Goal: Complete application form

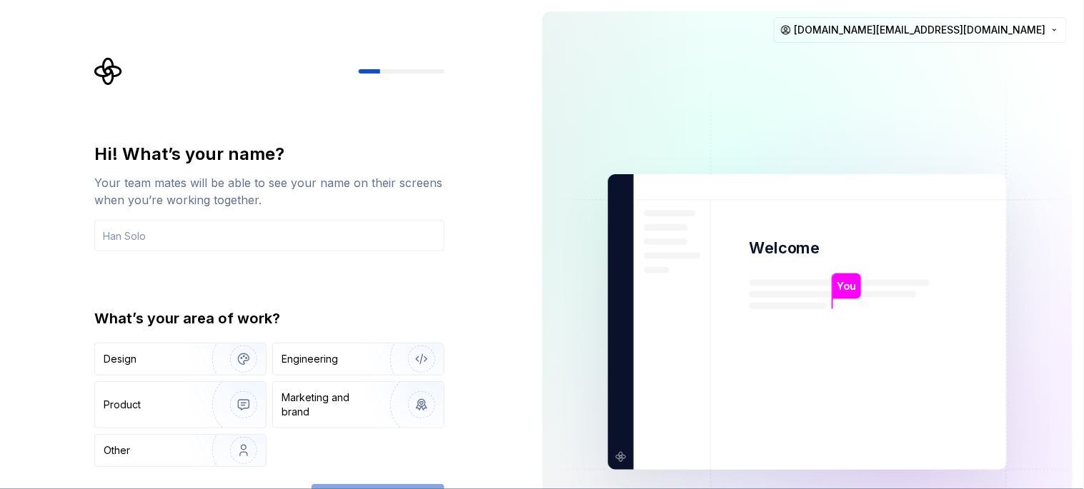
click at [499, 124] on div "Hi! What’s your name? Your team mates will be able to see your name on their sc…" at bounding box center [265, 322] width 531 height 644
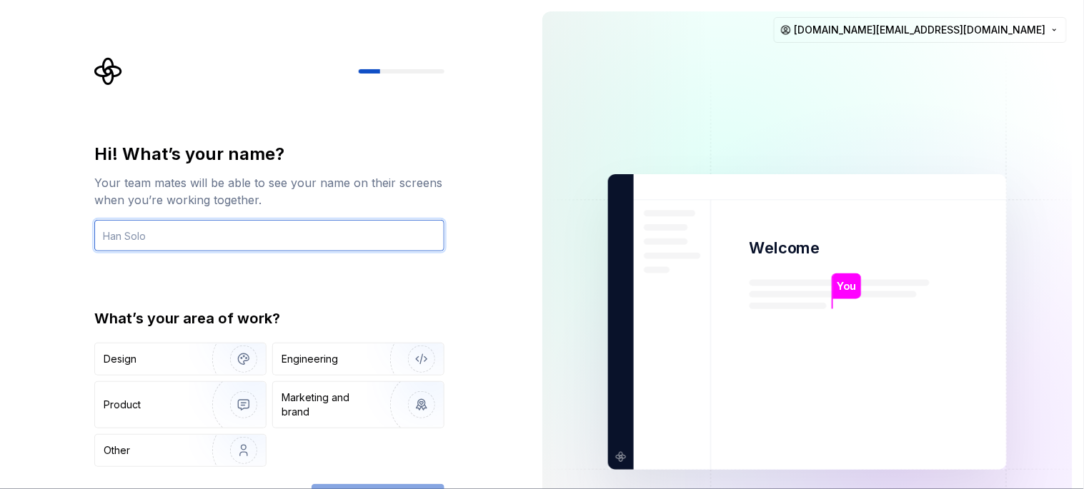
click at [181, 240] on input "text" at bounding box center [269, 235] width 350 height 31
type input "toto 'arif"
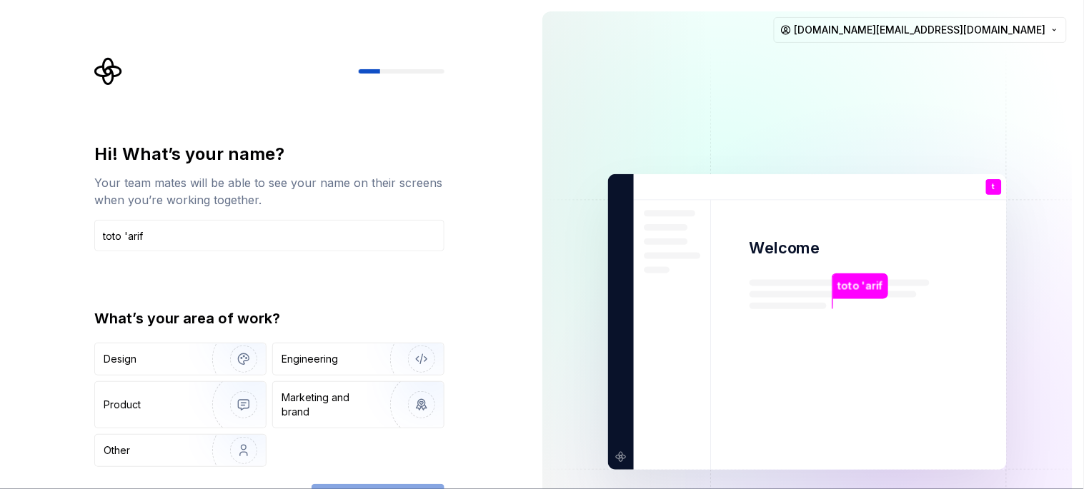
click at [27, 246] on div "Hi! What’s your name? Your team mates will be able to see your name on their sc…" at bounding box center [265, 322] width 531 height 644
click at [332, 354] on div "Engineering" at bounding box center [309, 359] width 56 height 14
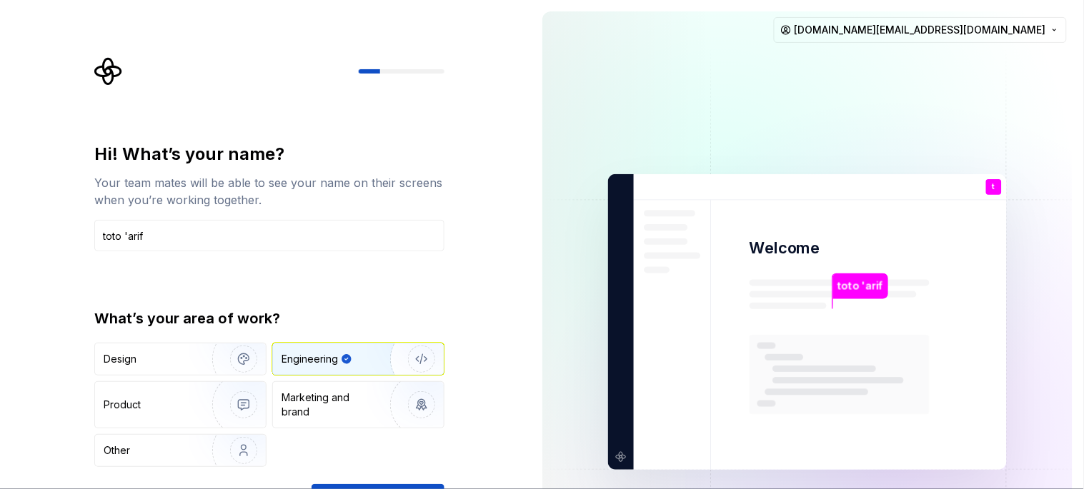
click at [514, 281] on div "Hi! What’s your name? Your team mates will be able to see your name on their sc…" at bounding box center [265, 322] width 531 height 644
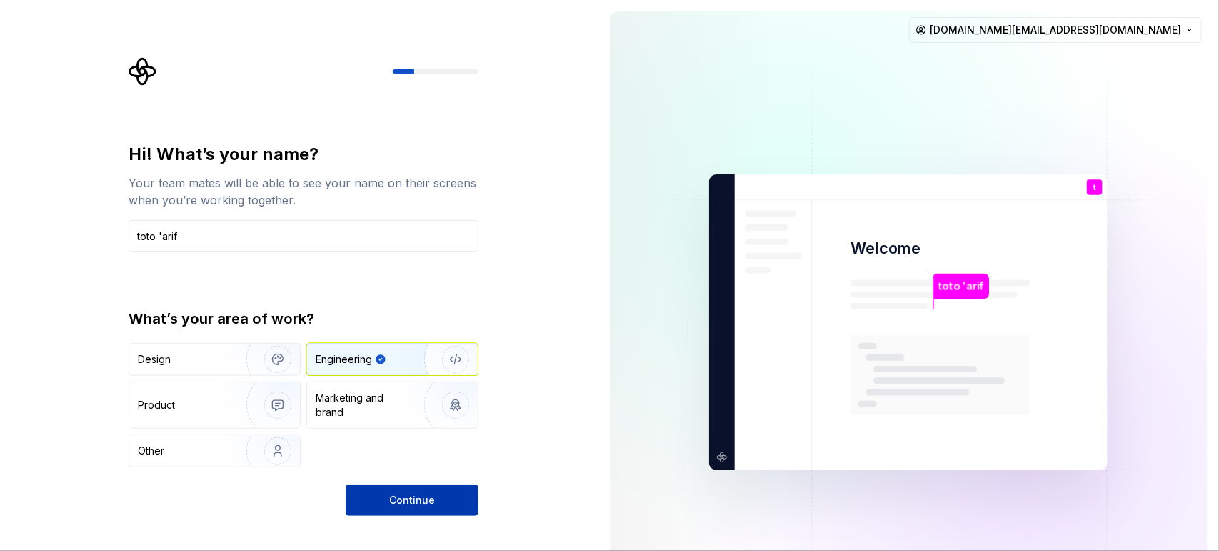
click at [436, 489] on button "Continue" at bounding box center [412, 499] width 133 height 31
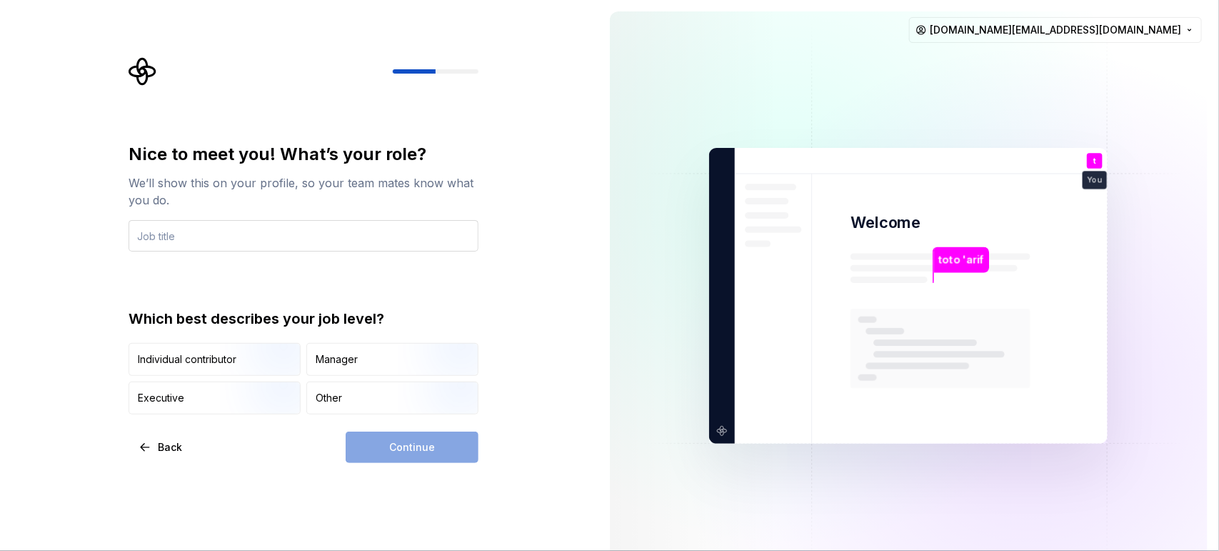
click at [276, 231] on input "text" at bounding box center [304, 235] width 350 height 31
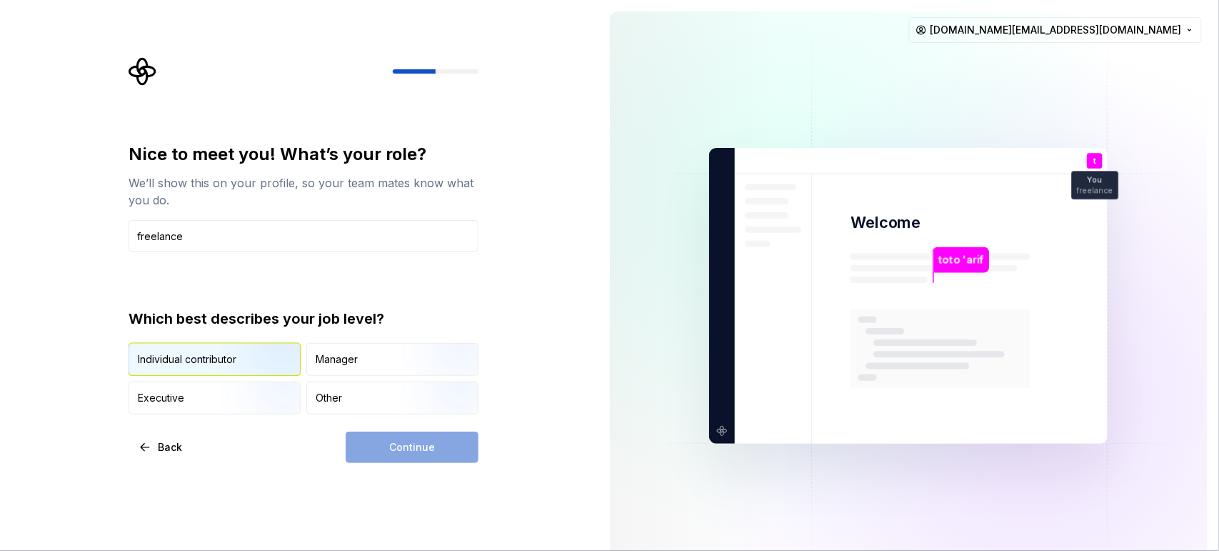
type input "freelance"
click at [229, 347] on img "button" at bounding box center [265, 377] width 91 height 96
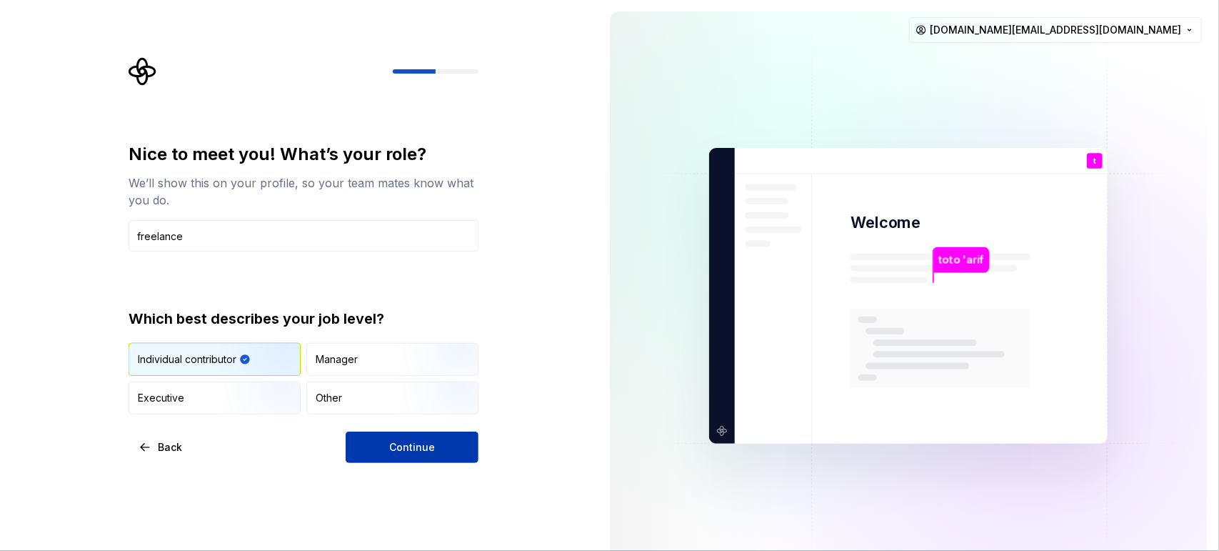
click at [400, 446] on span "Continue" at bounding box center [412, 447] width 46 height 14
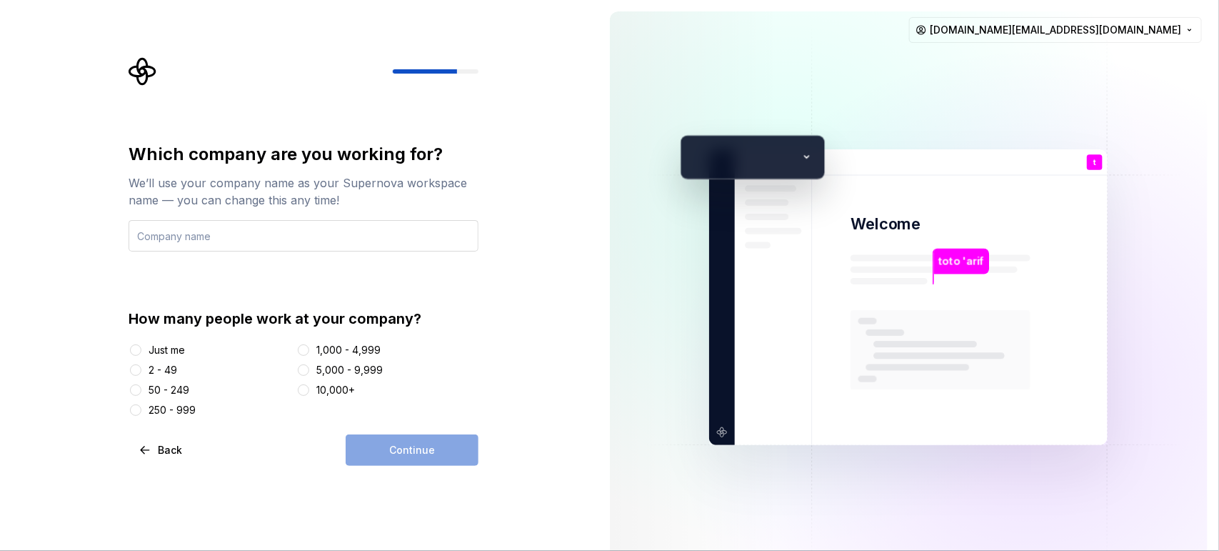
click at [311, 239] on input "text" at bounding box center [304, 235] width 350 height 31
type input "confidential"
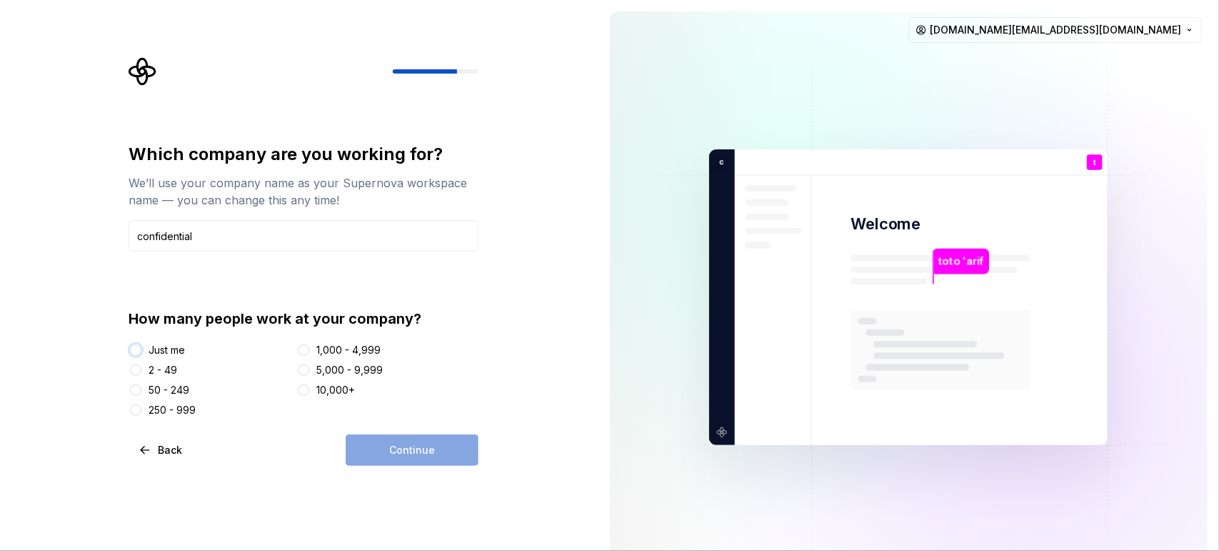
click at [133, 349] on button "Just me" at bounding box center [135, 349] width 11 height 11
click at [401, 446] on span "Continue" at bounding box center [412, 450] width 46 height 14
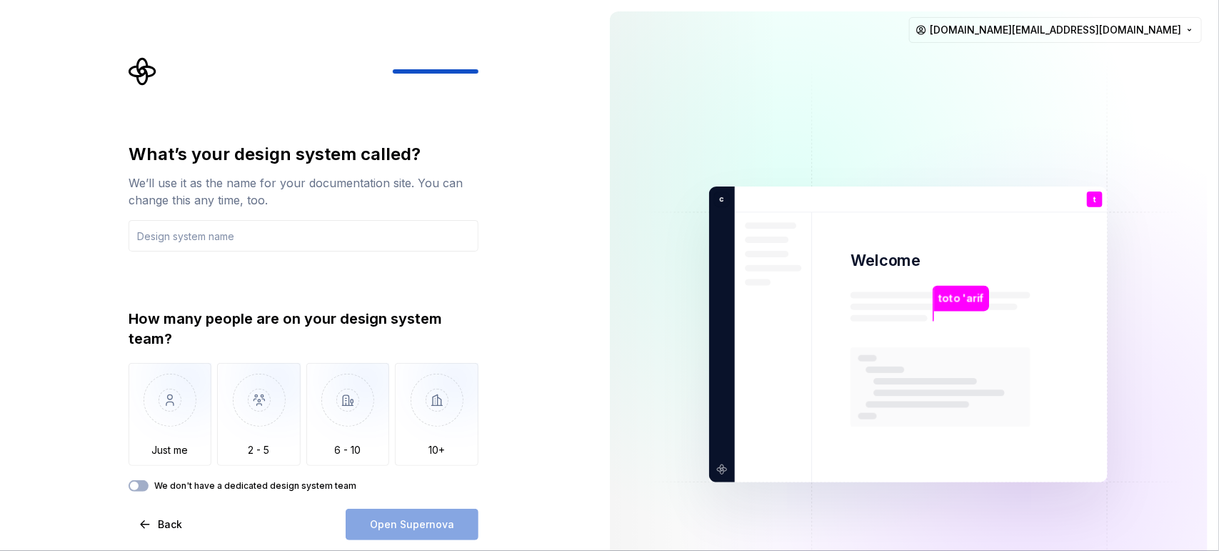
click at [490, 137] on div "What’s your design system called? We’ll use it as the name for your documentati…" at bounding box center [308, 298] width 376 height 483
click at [536, 301] on div "What’s your design system called? We’ll use it as the name for your documentati…" at bounding box center [299, 334] width 599 height 669
click at [170, 400] on img "button" at bounding box center [171, 411] width 84 height 96
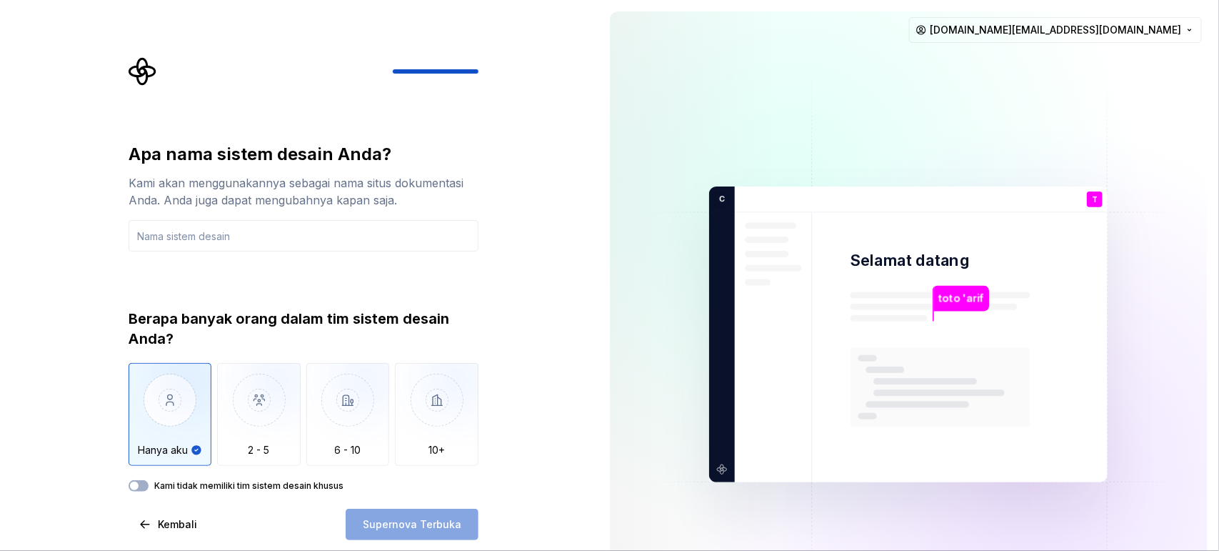
click at [509, 134] on div "Apa nama sistem desain Anda? Kami akan menggunakannya sebagai nama situs dokume…" at bounding box center [299, 334] width 599 height 669
click at [143, 486] on button "Kami tidak memiliki tim sistem desain khusus" at bounding box center [139, 485] width 20 height 11
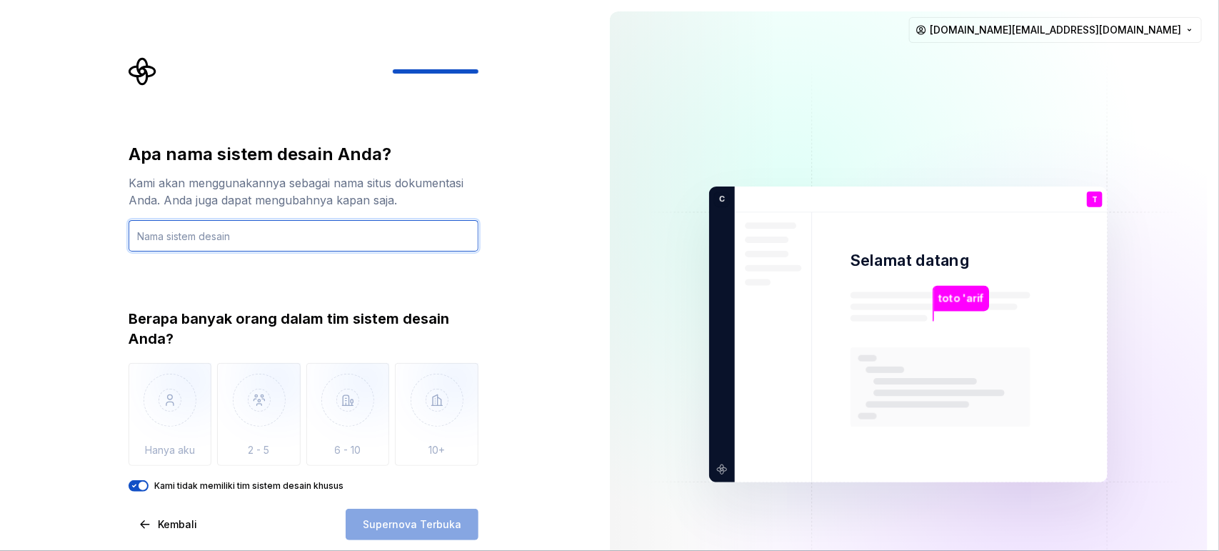
click at [257, 241] on input "text" at bounding box center [304, 235] width 350 height 31
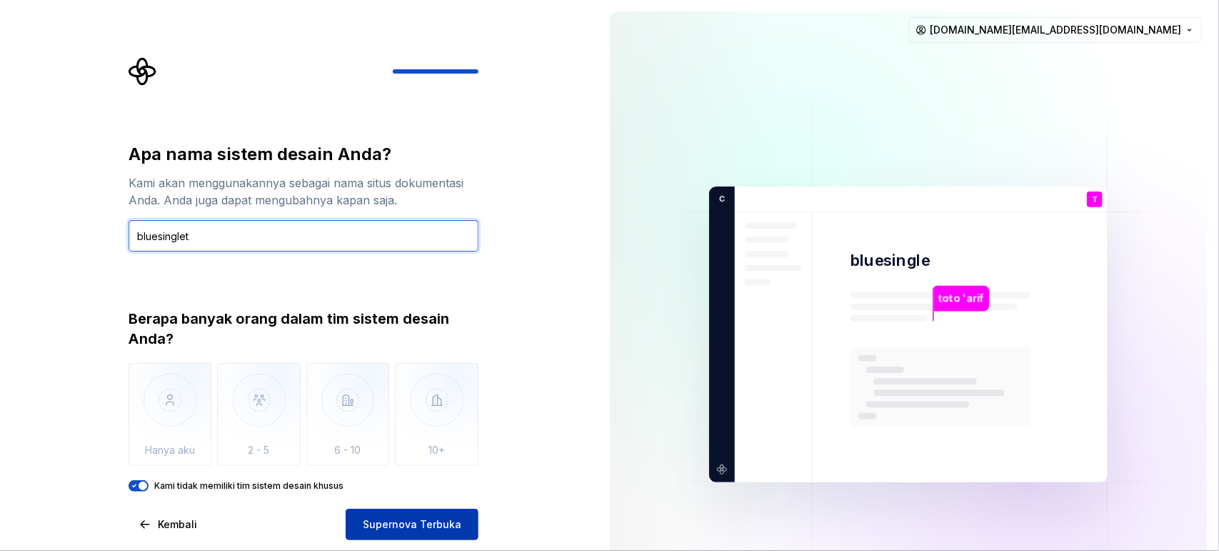
type input "bluesinglet"
click at [421, 489] on font "Supernova Terbuka" at bounding box center [412, 524] width 99 height 12
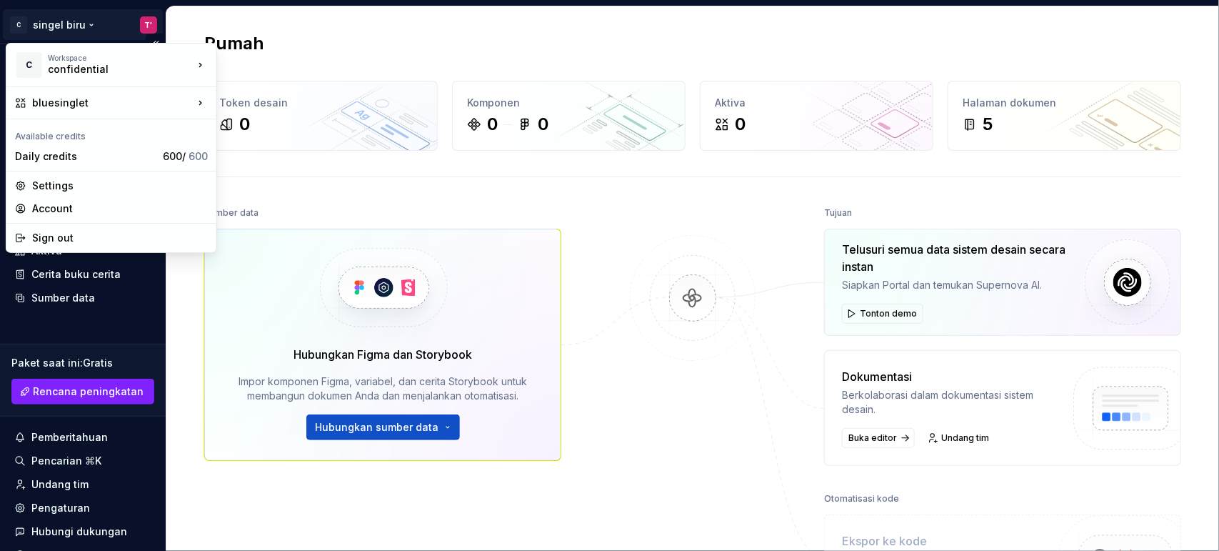
click at [136, 22] on html "Teks asli Beri rating terjemahan ini Masukan Anda akan digunakan untuk membantu…" at bounding box center [609, 275] width 1219 height 551
click at [51, 232] on font "Keluar" at bounding box center [47, 237] width 31 height 12
